Goal: Task Accomplishment & Management: Use online tool/utility

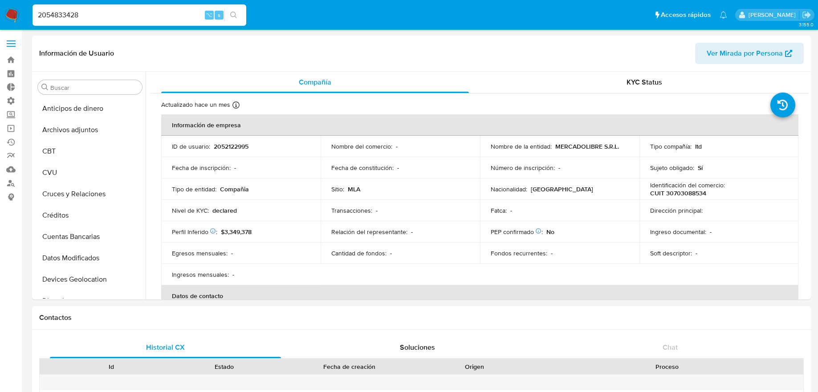
select select "50"
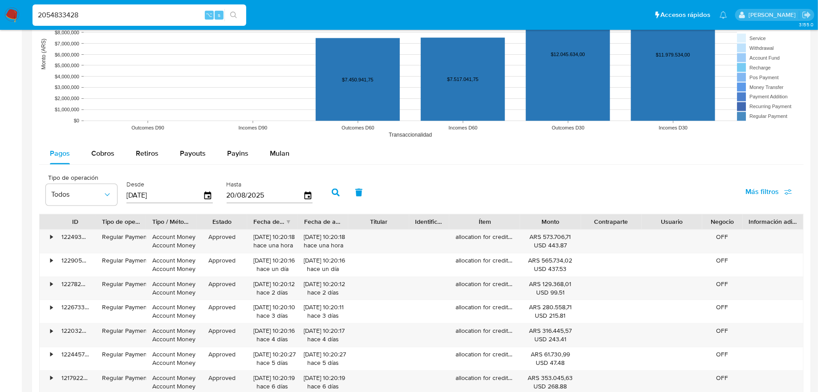
scroll to position [419, 0]
click at [161, 15] on input "2054833428" at bounding box center [140, 15] width 214 height 12
click at [22, 10] on nav "Pausado Ver notificaciones 2054833428 ⌥ s Accesos rápidos Presiona las siguient…" at bounding box center [409, 15] width 818 height 30
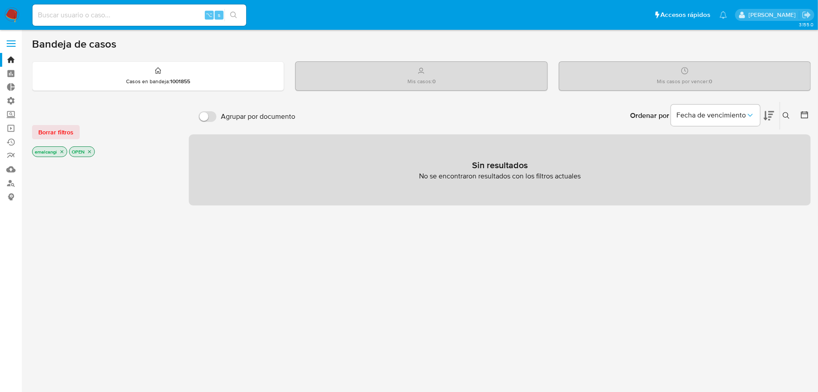
click at [13, 40] on label at bounding box center [11, 43] width 22 height 19
click at [0, 0] on input "checkbox" at bounding box center [0, 0] width 0 height 0
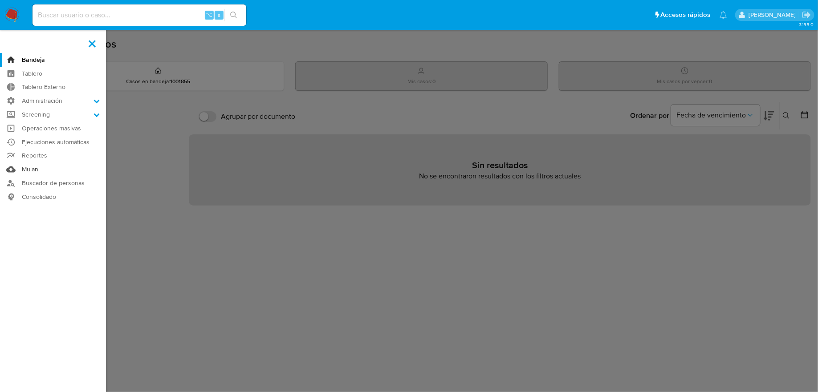
click at [41, 173] on link "Mulan" at bounding box center [53, 170] width 106 height 14
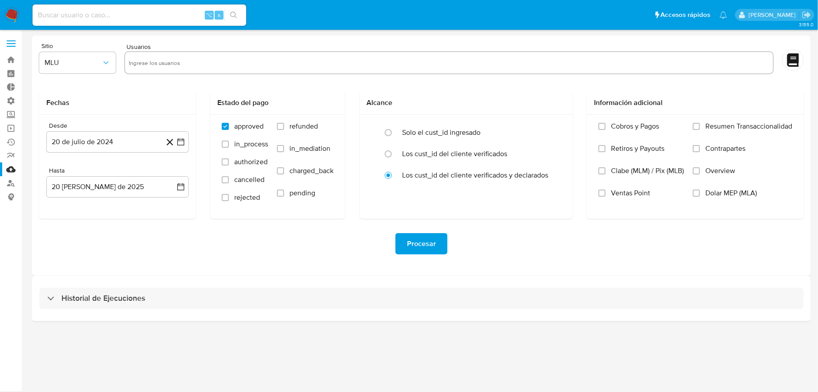
click at [112, 281] on div "Historial de Ejecuciones" at bounding box center [421, 298] width 779 height 45
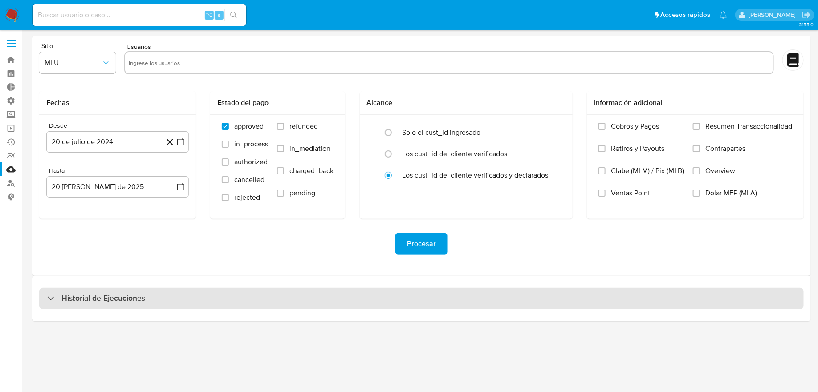
click at [111, 294] on h3 "Historial de Ejecuciones" at bounding box center [103, 299] width 84 height 11
select select "10"
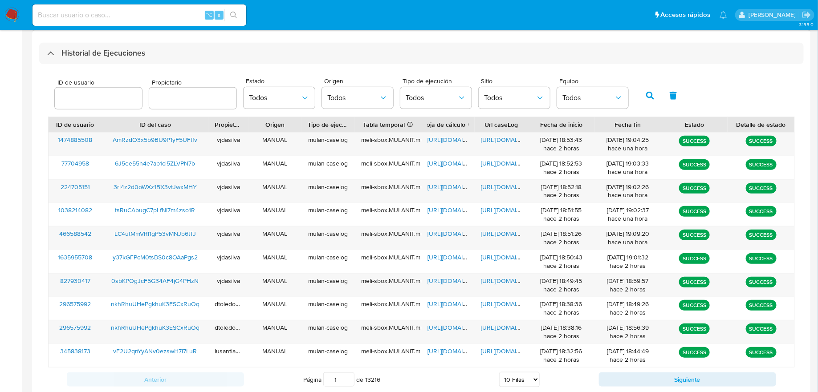
scroll to position [246, 0]
click at [332, 99] on span "Todos" at bounding box center [353, 97] width 52 height 9
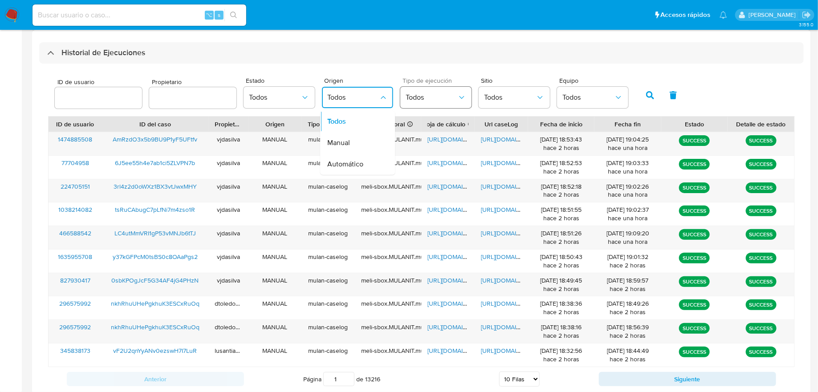
click at [403, 106] on button "Todos" at bounding box center [435, 97] width 71 height 21
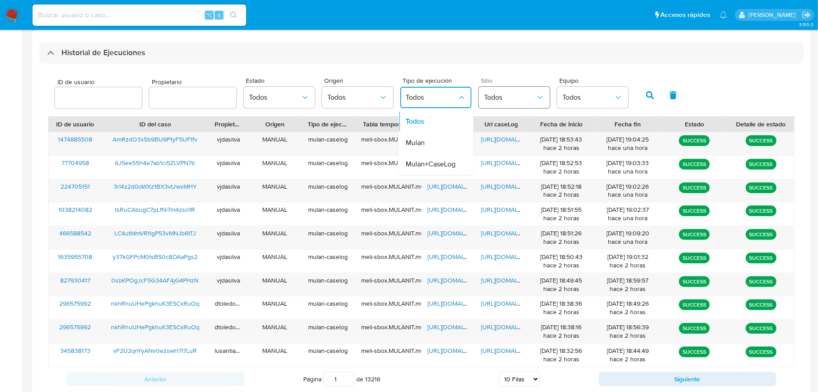
click at [479, 98] on button "Todos" at bounding box center [514, 97] width 71 height 21
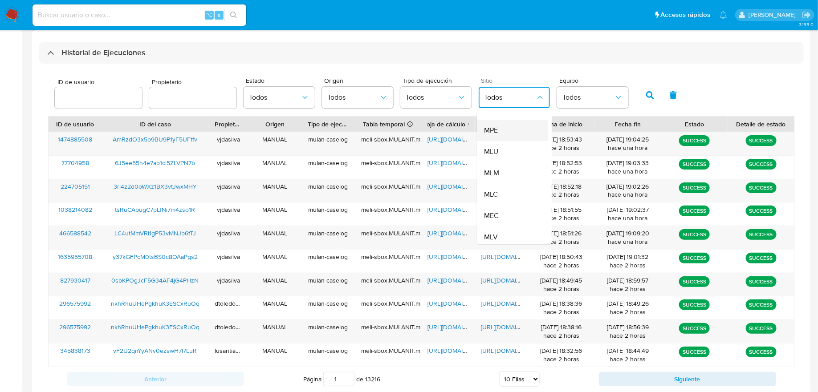
scroll to position [80, 0]
drag, startPoint x: 479, startPoint y: 180, endPoint x: 487, endPoint y: 169, distance: 13.5
click at [487, 169] on ul "Todos MLA MLB MCO MPE MLU MLM MLC MEC MLV" at bounding box center [512, 138] width 71 height 214
click at [487, 169] on span "MLM" at bounding box center [491, 170] width 15 height 9
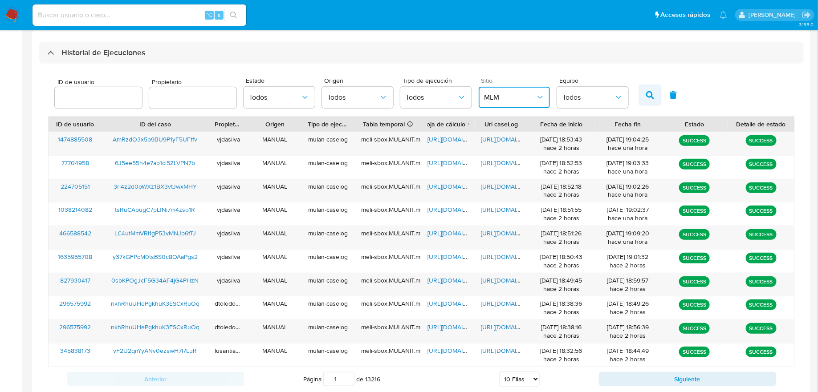
click at [646, 95] on icon "button" at bounding box center [650, 95] width 8 height 8
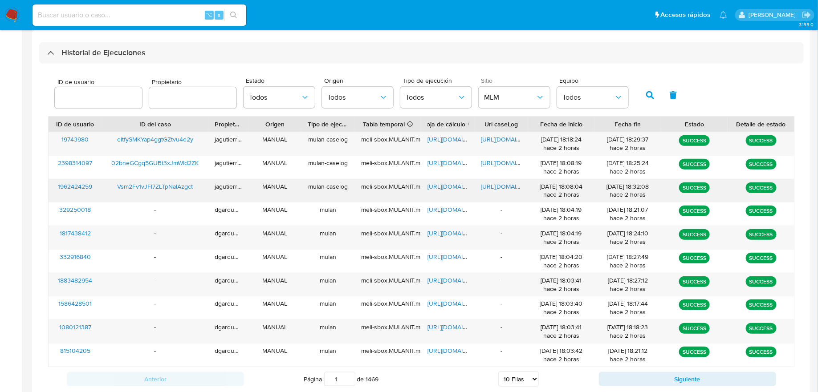
scroll to position [268, 0]
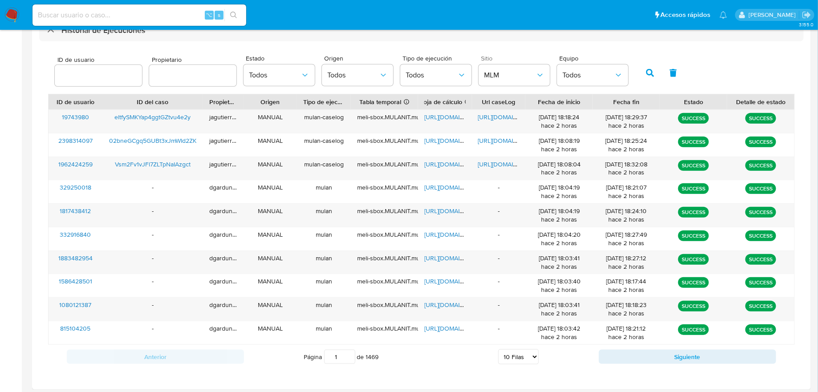
drag, startPoint x: 206, startPoint y: 105, endPoint x: 200, endPoint y: 102, distance: 6.8
click at [200, 102] on div at bounding box center [203, 101] width 16 height 15
click at [435, 118] on span "https://docs.google.com/spreadsheets/d/1egcAn9py6z7q16cv3_glPAldQh2o0BChUaAWueA…" at bounding box center [455, 117] width 61 height 9
click at [399, 114] on div "meli-sbox.MULANIT.mulan_result_jagutierrez_20250820T171823_b228_19743980" at bounding box center [384, 117] width 55 height 8
click at [636, 350] on button "Siguiente" at bounding box center [687, 357] width 177 height 14
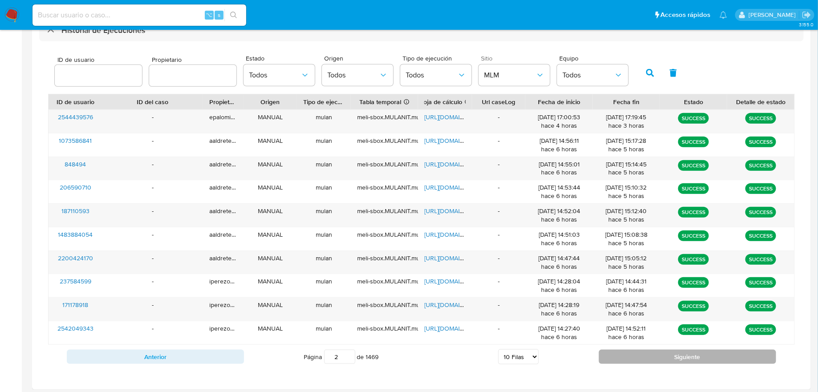
click at [636, 350] on button "Siguiente" at bounding box center [687, 357] width 177 height 14
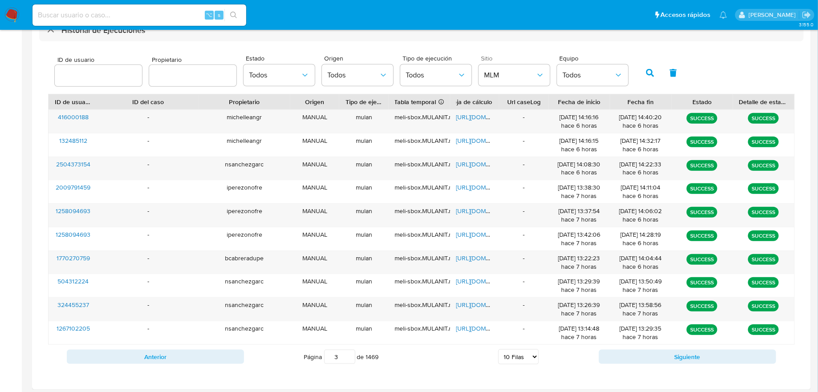
drag, startPoint x: 241, startPoint y: 99, endPoint x: 292, endPoint y: 99, distance: 51.2
click at [292, 99] on div at bounding box center [290, 101] width 16 height 15
click at [628, 357] on button "Siguiente" at bounding box center [687, 357] width 177 height 14
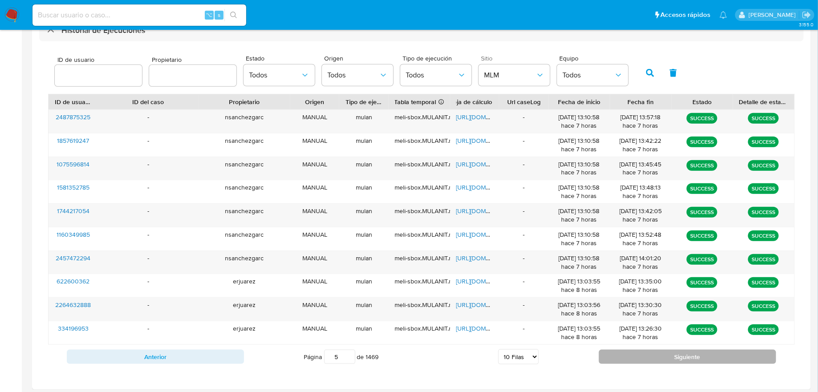
click at [628, 357] on button "Siguiente" at bounding box center [687, 357] width 177 height 14
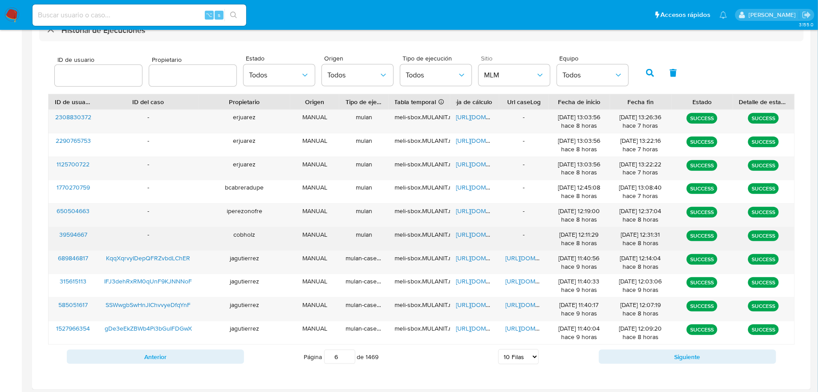
click at [485, 230] on span "https://docs.google.com/spreadsheets/d/14doGKqAd4-Hfup51okQW9BTbJ5Uqts0u-ArHa_V…" at bounding box center [487, 234] width 61 height 9
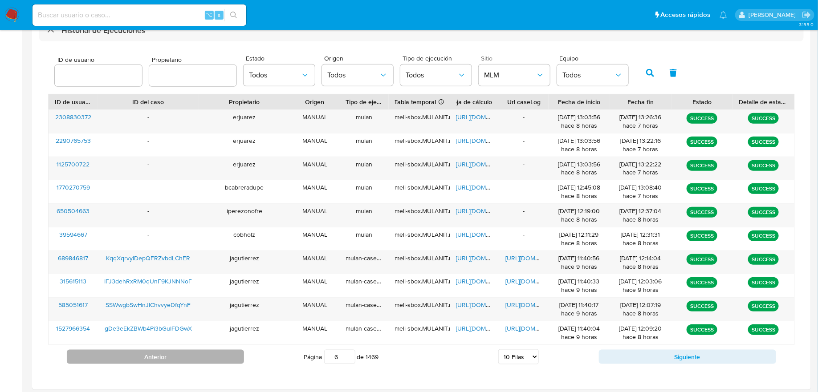
click at [195, 357] on button "Anterior" at bounding box center [155, 357] width 177 height 14
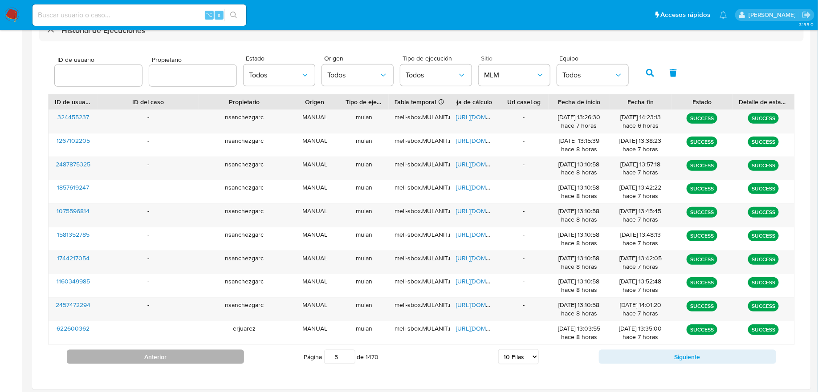
click at [195, 357] on button "Anterior" at bounding box center [155, 357] width 177 height 14
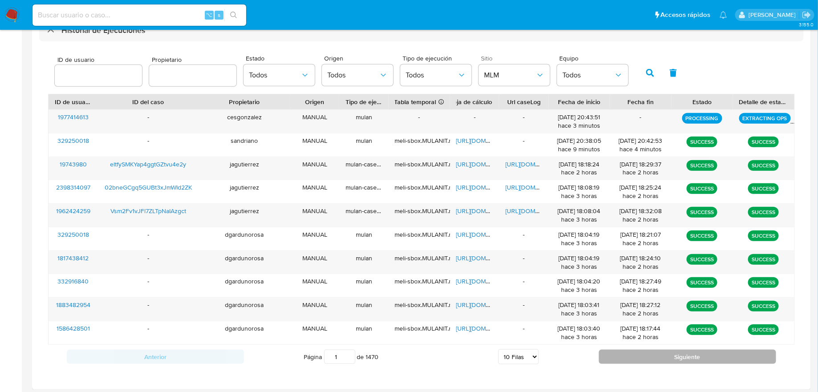
click at [629, 355] on button "Siguiente" at bounding box center [687, 357] width 177 height 14
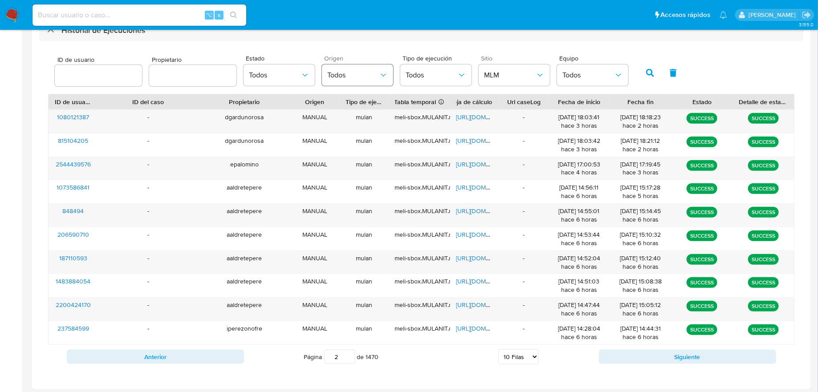
click at [359, 80] on button "Todos" at bounding box center [357, 75] width 71 height 21
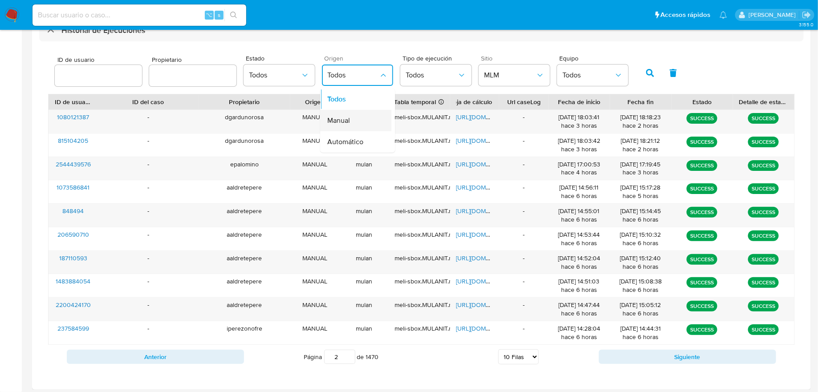
click at [359, 118] on div "Manual" at bounding box center [353, 120] width 52 height 21
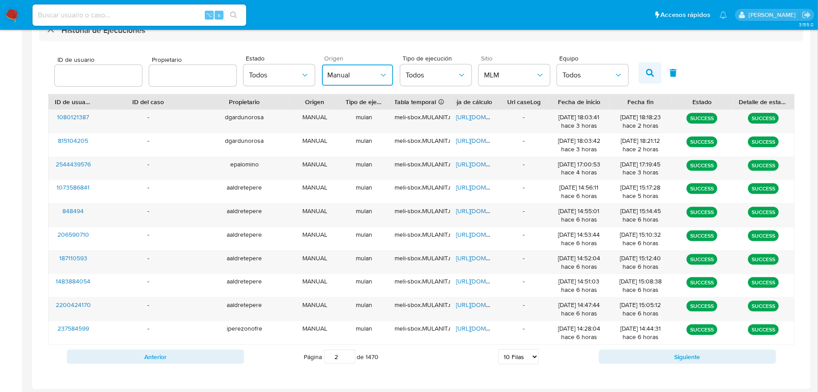
click at [646, 72] on icon "button" at bounding box center [650, 73] width 8 height 8
click at [436, 77] on span "Todos" at bounding box center [432, 75] width 52 height 9
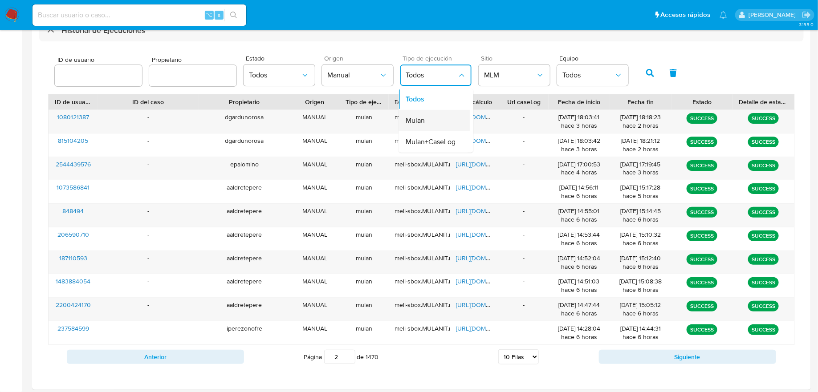
click at [439, 116] on div "Mulan" at bounding box center [432, 120] width 52 height 21
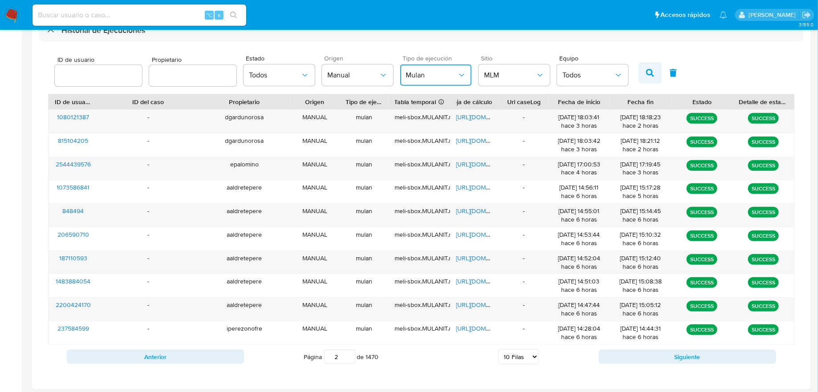
click at [639, 64] on button "button" at bounding box center [650, 72] width 23 height 21
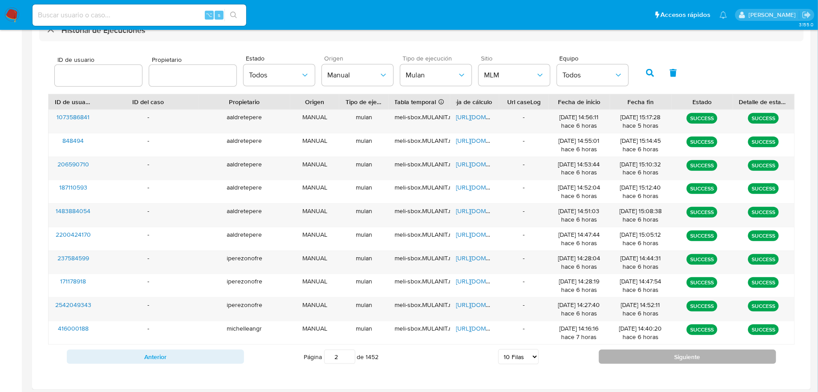
click at [619, 351] on button "Siguiente" at bounding box center [687, 357] width 177 height 14
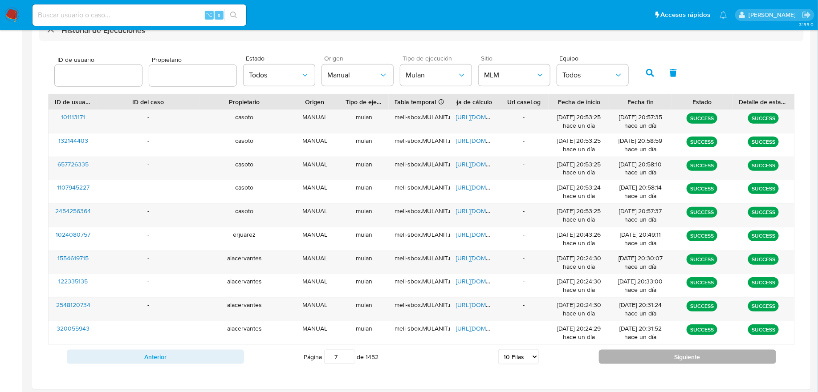
click at [619, 351] on button "Siguiente" at bounding box center [687, 357] width 177 height 14
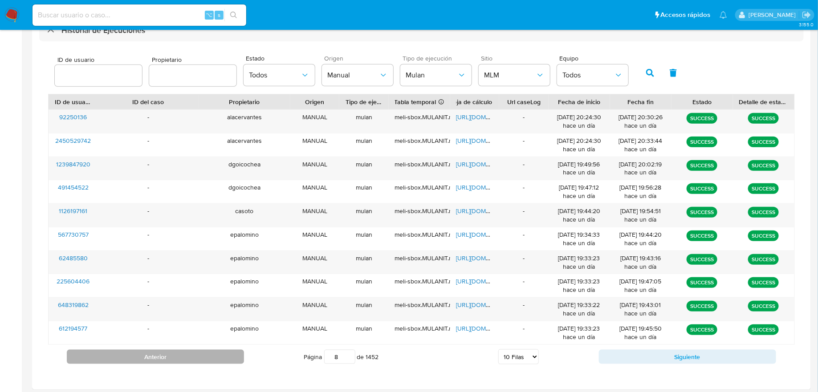
click at [161, 355] on button "Anterior" at bounding box center [155, 357] width 177 height 14
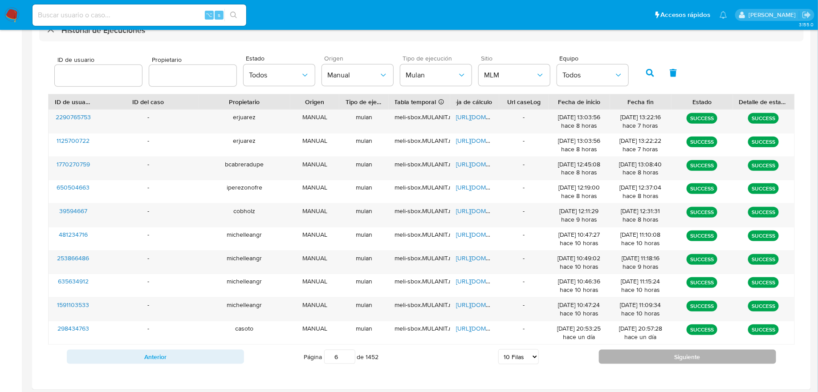
click at [630, 350] on button "Siguiente" at bounding box center [687, 357] width 177 height 14
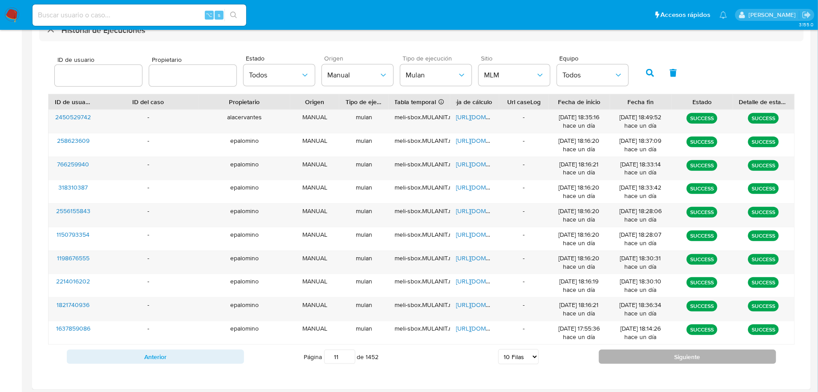
click at [630, 350] on button "Siguiente" at bounding box center [687, 357] width 177 height 14
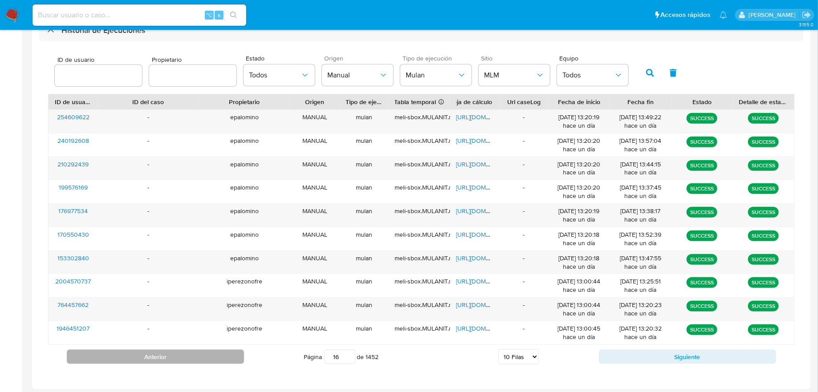
click at [221, 355] on button "Anterior" at bounding box center [155, 357] width 177 height 14
click at [220, 359] on button "Anterior" at bounding box center [155, 357] width 177 height 14
type input "13"
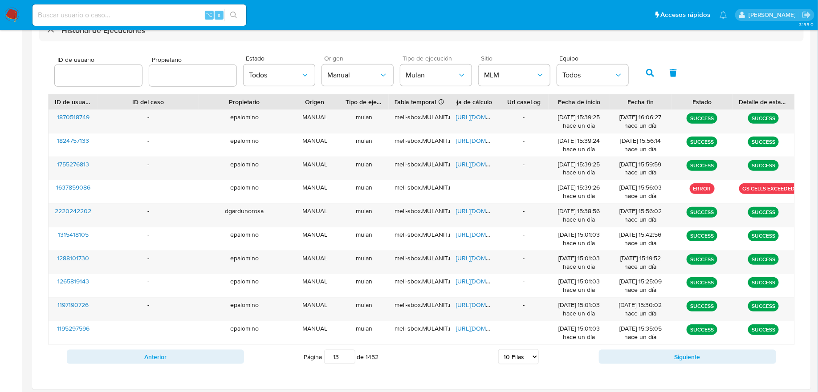
click at [198, 84] on div at bounding box center [192, 75] width 87 height 21
click at [197, 80] on input "text" at bounding box center [192, 76] width 87 height 12
type input "cgonzalez"
click at [646, 78] on button "button" at bounding box center [650, 72] width 23 height 21
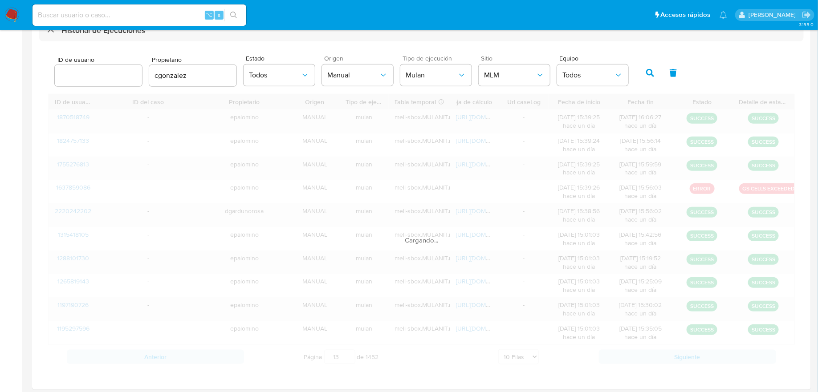
type input "1"
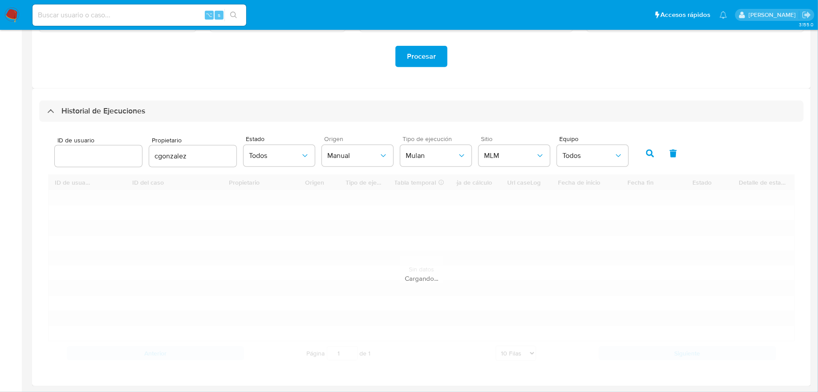
scroll to position [184, 0]
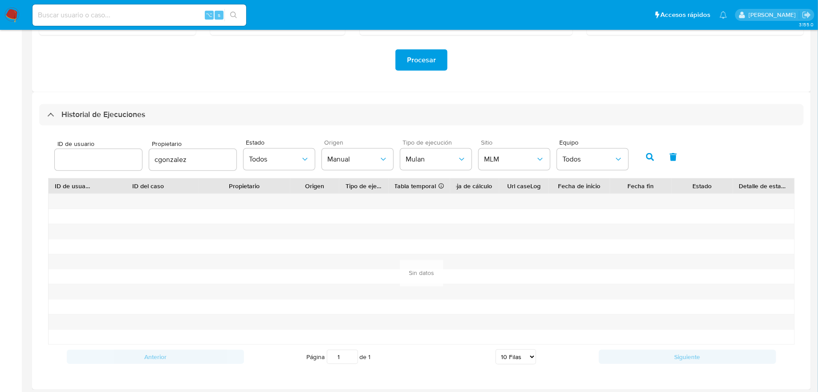
click at [219, 164] on input "cgonzalez" at bounding box center [192, 160] width 87 height 12
click at [165, 163] on input "ce" at bounding box center [192, 160] width 87 height 12
paste input "sgonzalez"
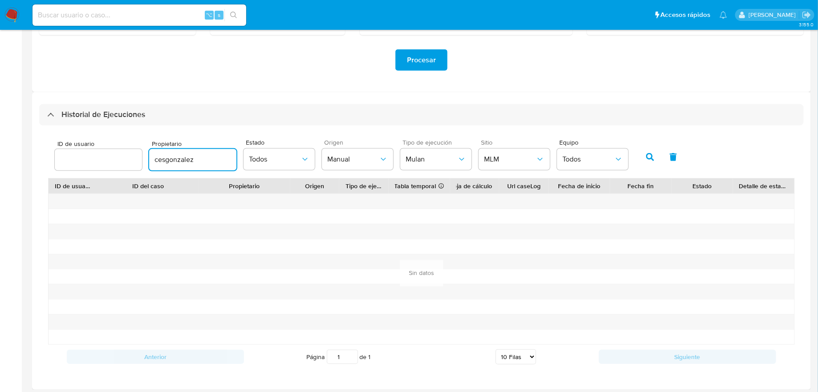
type input "cesgonzalez"
click at [641, 164] on button "button" at bounding box center [650, 157] width 23 height 21
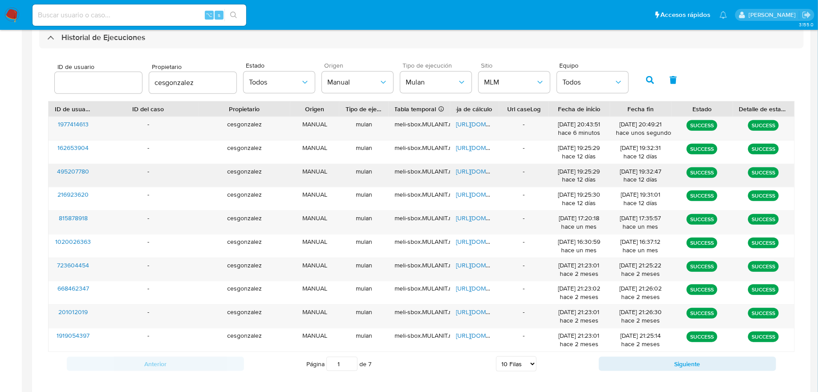
scroll to position [268, 0]
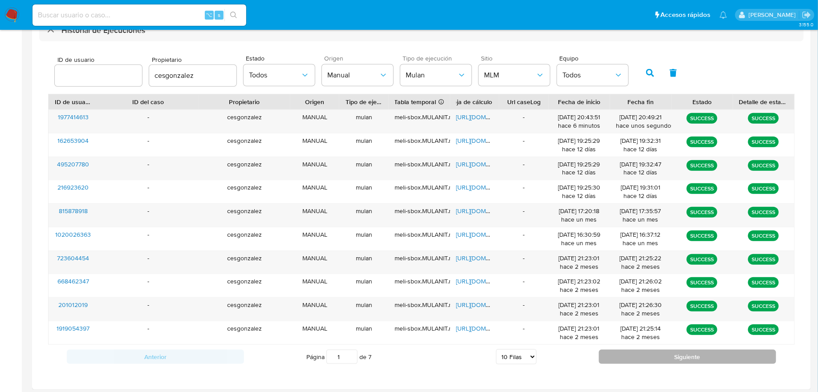
click at [633, 355] on button "Siguiente" at bounding box center [687, 357] width 177 height 14
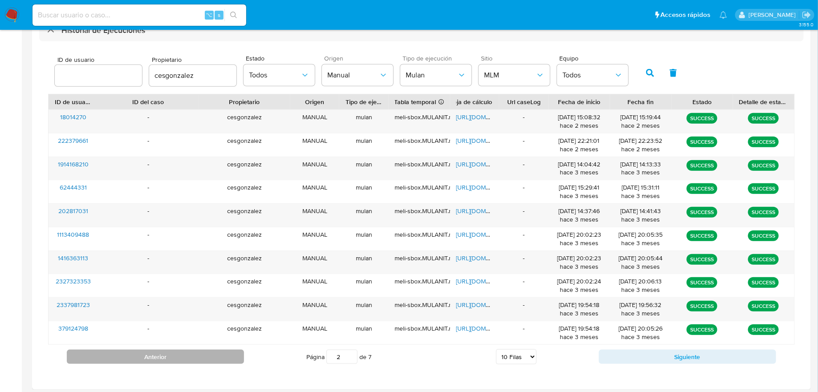
click at [165, 355] on button "Anterior" at bounding box center [155, 357] width 177 height 14
type input "1"
drag, startPoint x: 52, startPoint y: 118, endPoint x: 147, endPoint y: 162, distance: 104.8
click at [147, 162] on div "1977414613 - cesgonzalez MANUAL mulan meli-sbox.MULANIT.mulan_result_cesgonzale…" at bounding box center [421, 228] width 747 height 236
click at [147, 162] on div "-" at bounding box center [148, 168] width 101 height 23
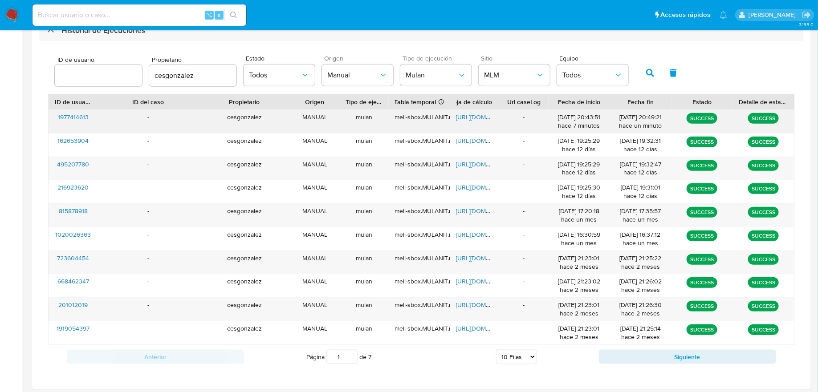
drag, startPoint x: 49, startPoint y: 116, endPoint x: 117, endPoint y: 117, distance: 68.2
click at [117, 117] on div "1977414613 - cesgonzalez MANUAL mulan meli-sbox.MULANIT.mulan_result_cesgonzale…" at bounding box center [422, 121] width 746 height 23
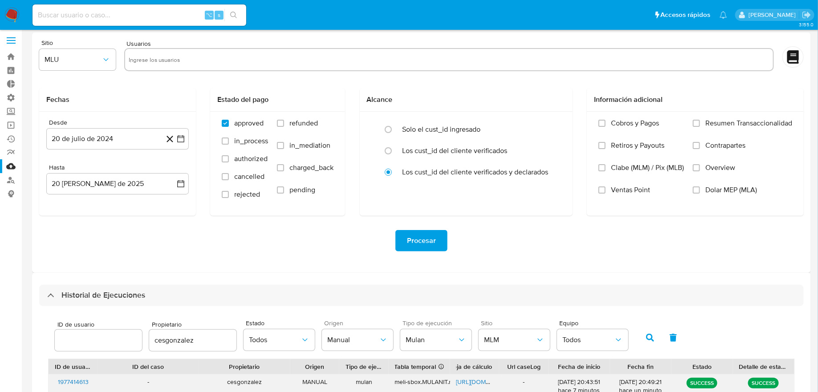
scroll to position [0, 0]
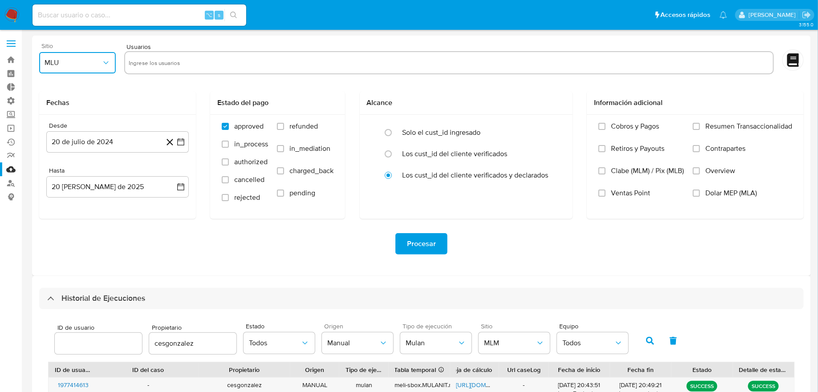
click at [106, 68] on button "MLU" at bounding box center [77, 62] width 77 height 21
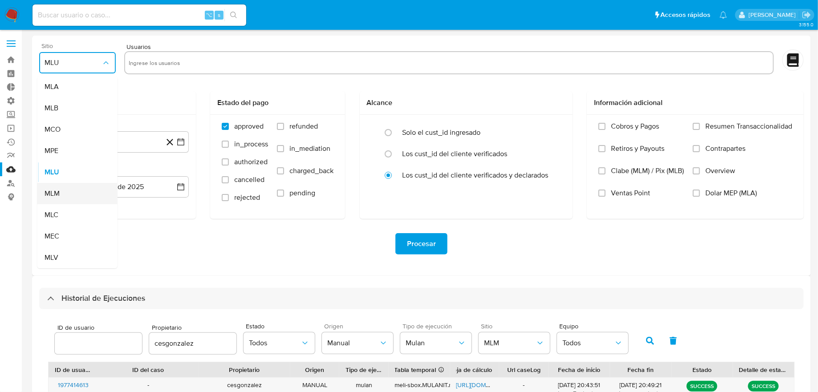
click at [89, 194] on div "MLM" at bounding box center [75, 193] width 61 height 21
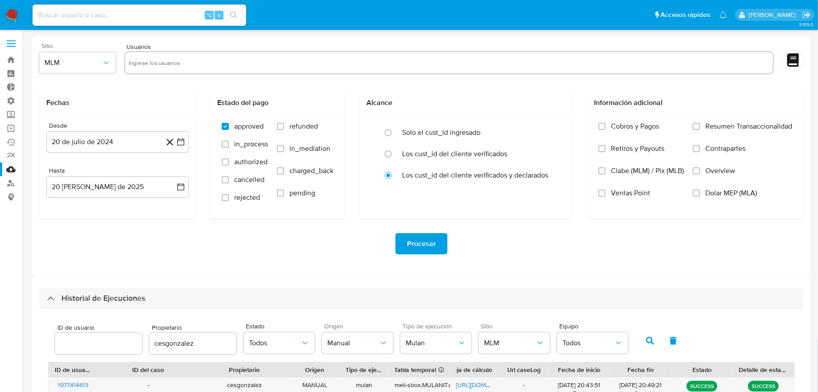
click at [210, 52] on div at bounding box center [449, 62] width 650 height 23
click at [210, 56] on input "text" at bounding box center [449, 63] width 641 height 14
paste input "1977414613"
type input "1977414613"
click at [427, 140] on div "Solo el cust_id ingresado" at bounding box center [476, 132] width 146 height 21
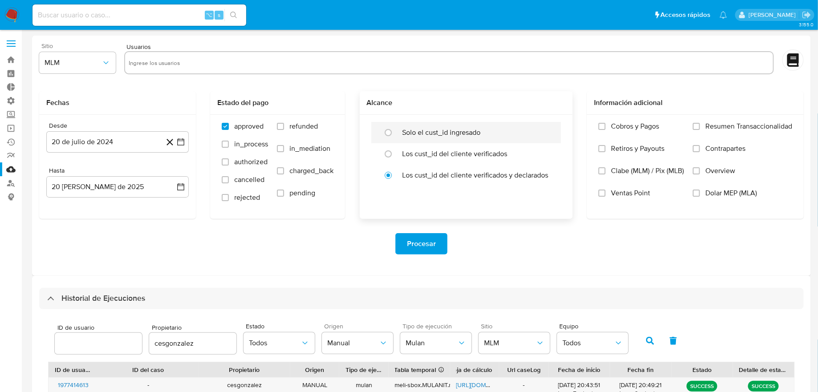
radio input "true"
click at [393, 170] on input "radio" at bounding box center [388, 175] width 14 height 14
radio input "true"
click at [703, 172] on label "Overview" at bounding box center [742, 178] width 99 height 22
click at [700, 172] on input "Overview" at bounding box center [696, 170] width 7 height 7
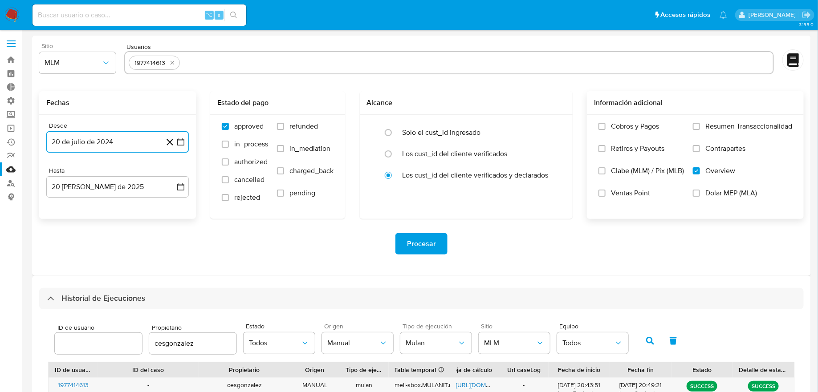
click at [188, 143] on button "20 de julio de 2024" at bounding box center [117, 141] width 143 height 21
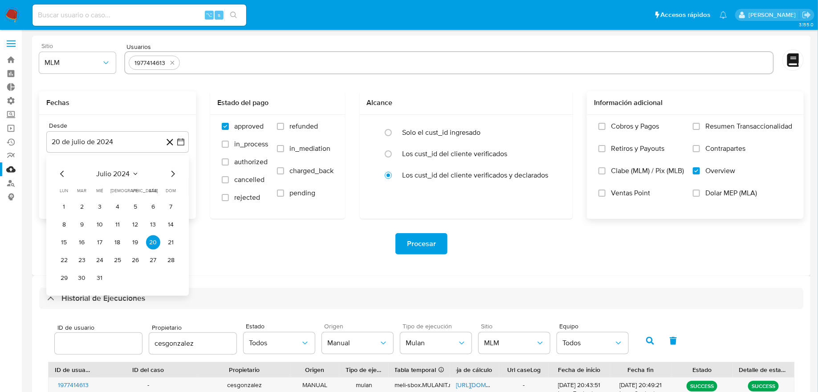
click at [176, 166] on div "julio 2024 julio 2024 lun lunes mar martes mié miércoles jue jueves vie viernes…" at bounding box center [117, 225] width 143 height 141
click at [176, 170] on icon "Mes siguiente" at bounding box center [172, 174] width 11 height 11
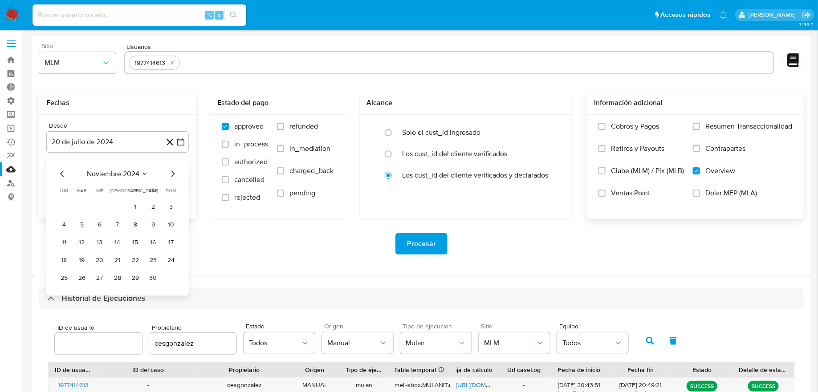
click at [176, 170] on icon "Mes siguiente" at bounding box center [172, 174] width 11 height 11
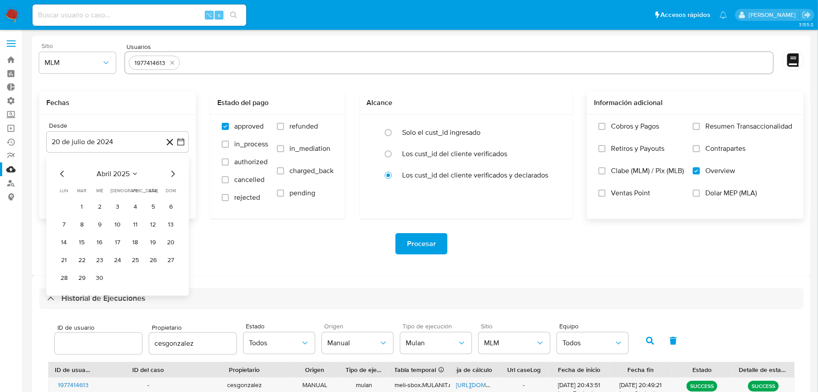
click at [176, 170] on icon "Mes siguiente" at bounding box center [172, 174] width 11 height 11
click at [175, 171] on icon "Mes siguiente" at bounding box center [172, 174] width 11 height 11
click at [80, 206] on button "1" at bounding box center [82, 207] width 14 height 14
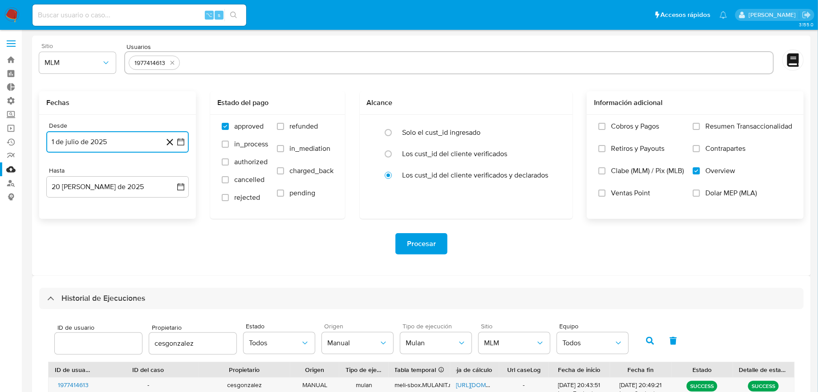
click at [181, 143] on icon "button" at bounding box center [180, 142] width 9 height 9
click at [57, 174] on icon "Mes anterior" at bounding box center [62, 174] width 11 height 11
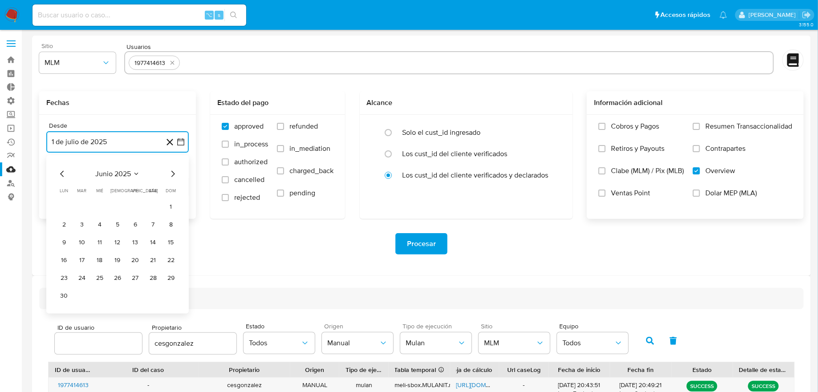
click at [58, 174] on icon "Mes anterior" at bounding box center [62, 174] width 11 height 11
click at [60, 174] on icon "Mes anterior" at bounding box center [62, 174] width 4 height 6
click at [86, 203] on button "1" at bounding box center [82, 207] width 14 height 14
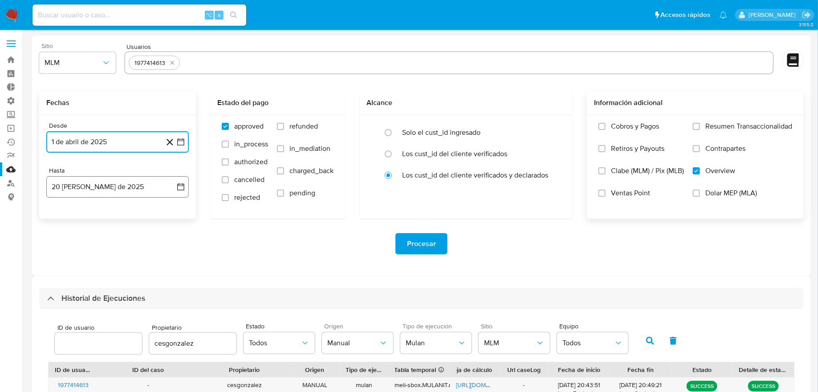
click at [173, 188] on button "20 de agosto de 2025" at bounding box center [117, 186] width 143 height 21
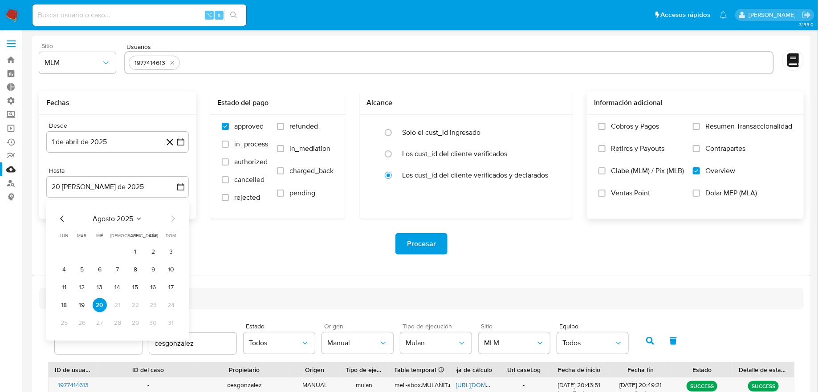
click at [55, 215] on div "agosto 2025 agosto 2025 lun lunes mar martes mié miércoles jue jueves vie viern…" at bounding box center [117, 270] width 143 height 141
click at [63, 217] on icon "Mes anterior" at bounding box center [62, 219] width 11 height 11
click at [118, 313] on tbody "1 2 3 4 5 6 7 8 9 10 11 12 13 14 15 16 17 18 19 20 21 22 23 24 25 26 27 28 29 3…" at bounding box center [117, 288] width 121 height 86
click at [118, 322] on button "31" at bounding box center [117, 323] width 14 height 14
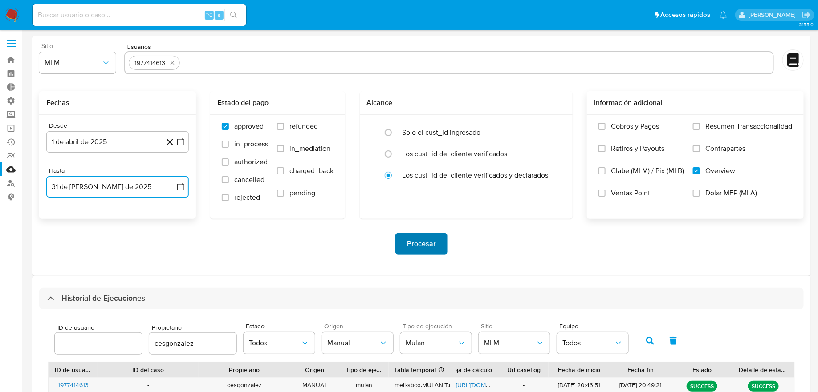
click at [398, 243] on button "Procesar" at bounding box center [422, 243] width 52 height 21
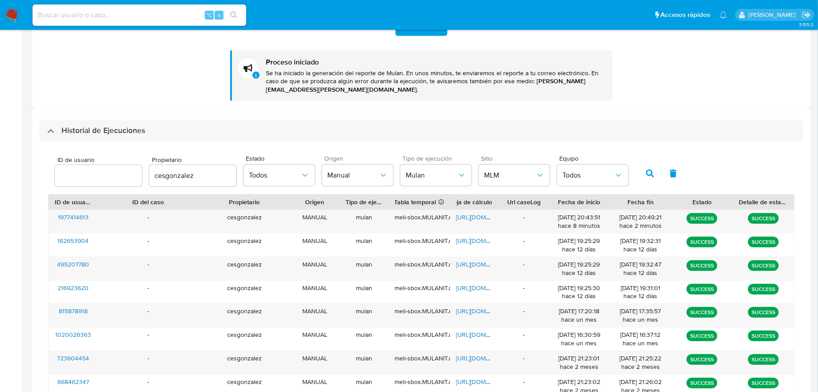
scroll to position [225, 0]
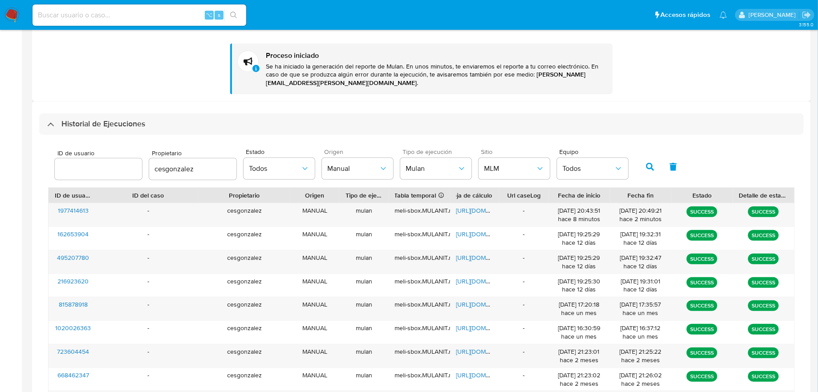
click at [202, 176] on div "cesgonzalez" at bounding box center [192, 169] width 87 height 21
click at [198, 170] on input "cesgonzalez" at bounding box center [192, 169] width 87 height 12
type input "E"
type input "emalcangi"
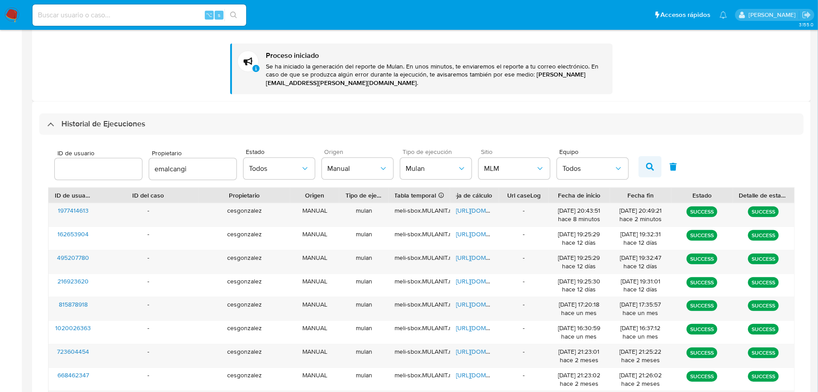
click at [646, 168] on icon "button" at bounding box center [650, 167] width 8 height 8
click at [491, 170] on span "MLM" at bounding box center [510, 168] width 52 height 9
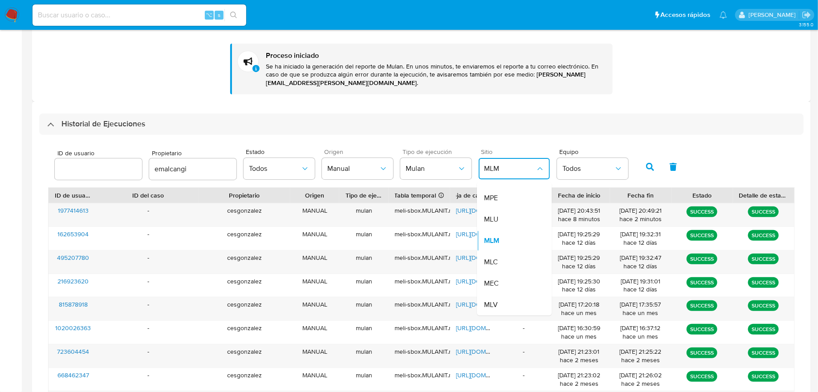
scroll to position [0, 0]
click at [501, 196] on div "Todos" at bounding box center [510, 192] width 52 height 21
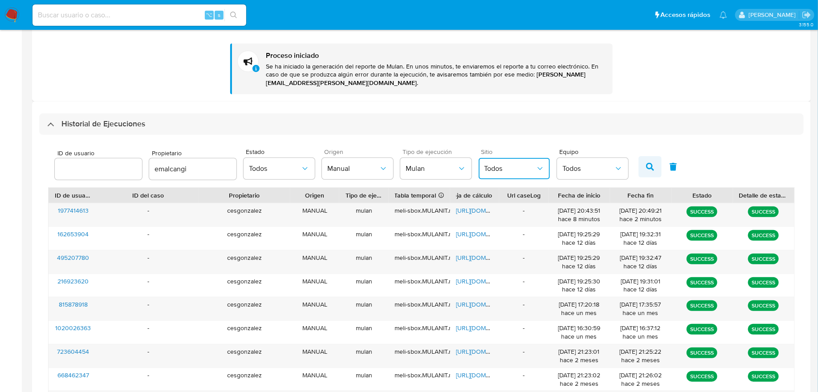
click at [647, 170] on icon "button" at bounding box center [650, 167] width 8 height 8
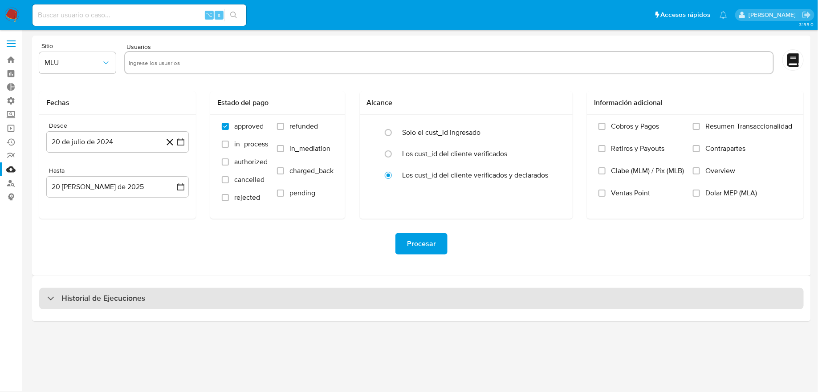
click at [281, 301] on div "Historial de Ejecuciones" at bounding box center [421, 298] width 765 height 21
select select "10"
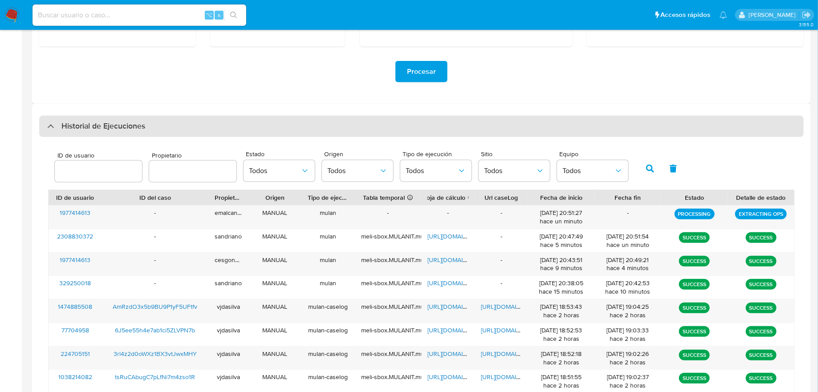
scroll to position [174, 0]
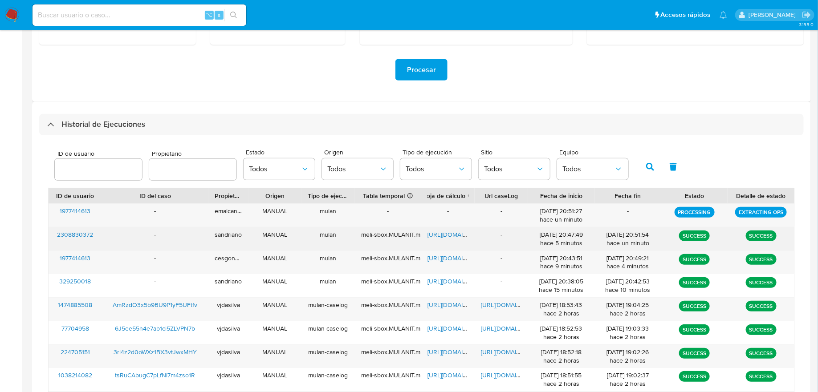
click at [443, 231] on span "[URL][DOMAIN_NAME]" at bounding box center [458, 234] width 61 height 9
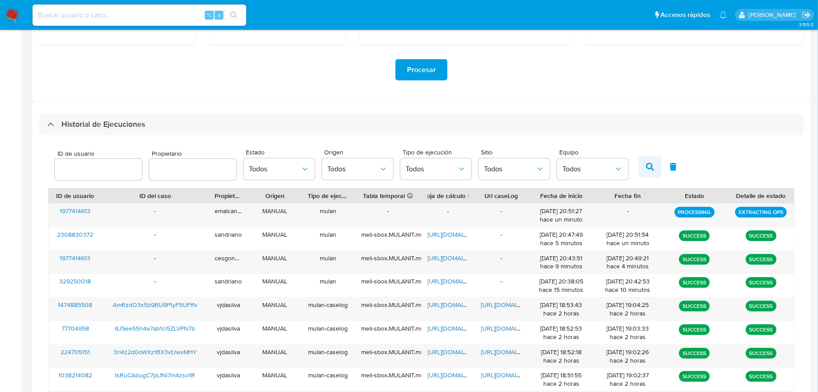
click at [650, 163] on button "button" at bounding box center [650, 166] width 23 height 21
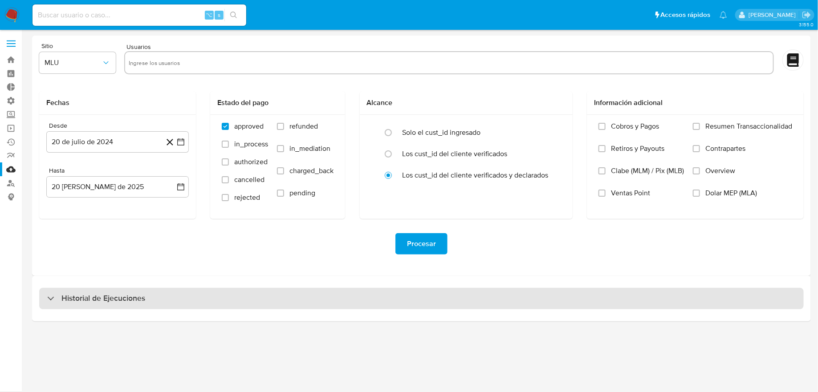
click at [215, 289] on div "Historial de Ejecuciones" at bounding box center [421, 298] width 765 height 21
select select "10"
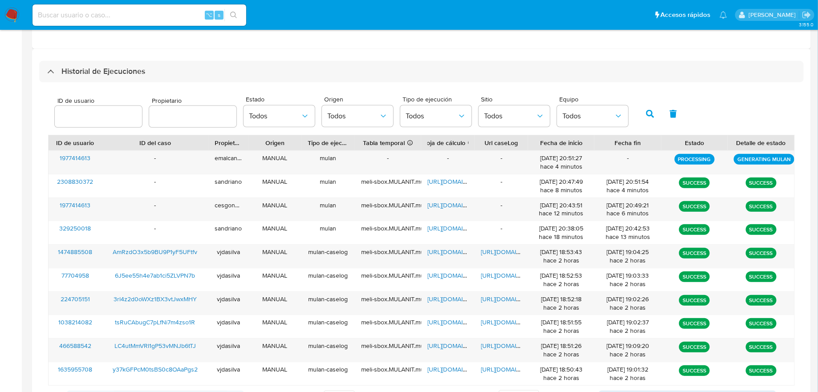
scroll to position [234, 0]
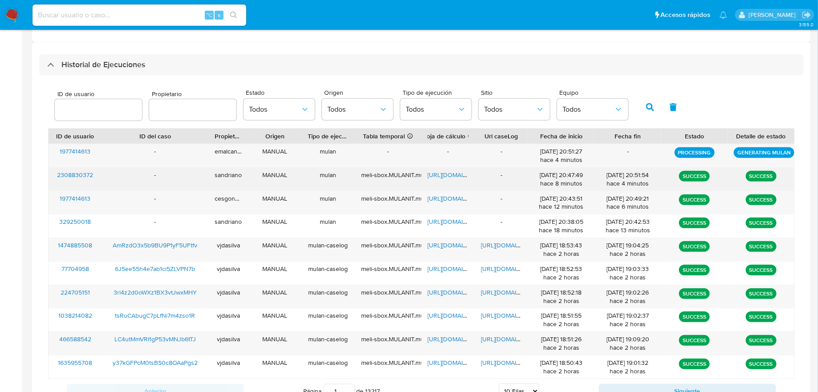
click at [80, 171] on span "2308830372" at bounding box center [75, 175] width 36 height 9
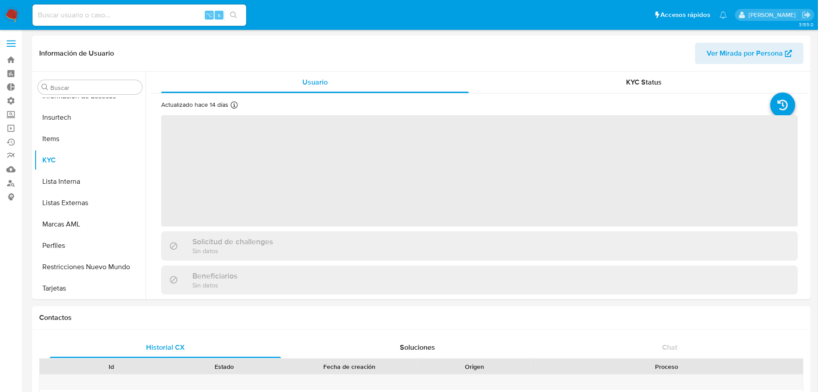
scroll to position [376, 0]
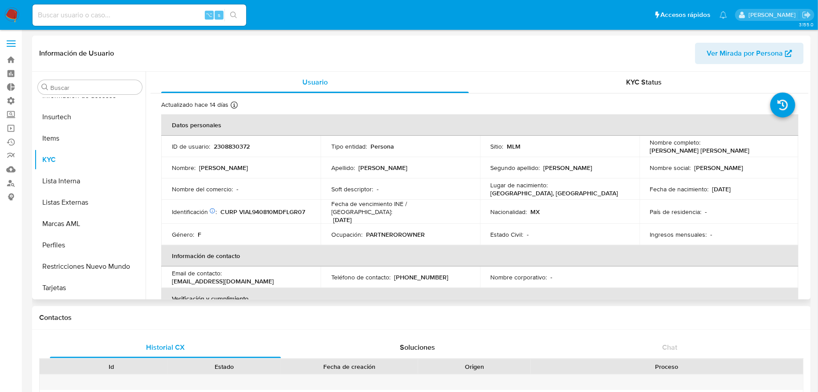
select select "10"
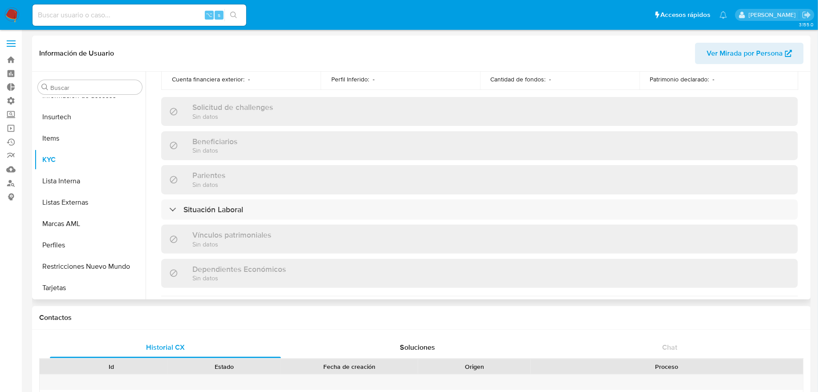
scroll to position [350, 0]
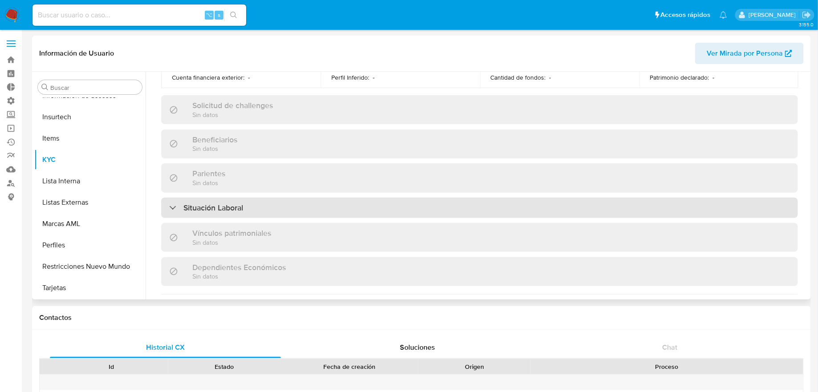
click at [261, 198] on div "Situación Laboral" at bounding box center [479, 208] width 637 height 20
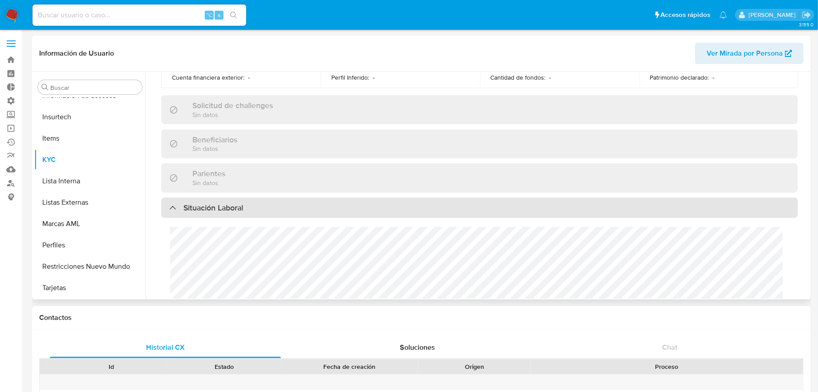
click at [262, 203] on div "Situación Laboral" at bounding box center [479, 208] width 637 height 20
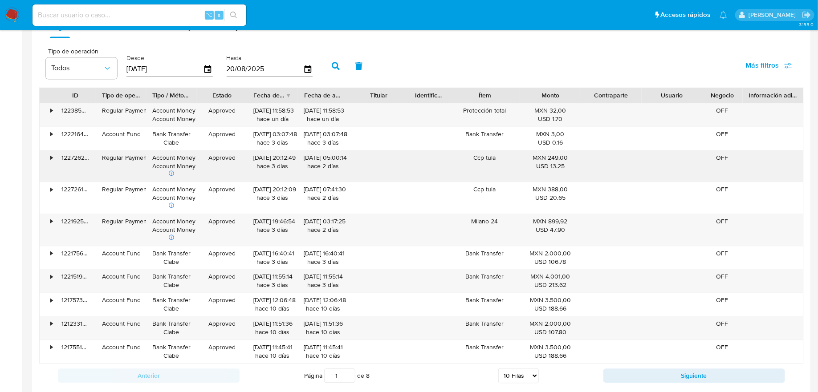
scroll to position [859, 0]
